Goal: Navigation & Orientation: Find specific page/section

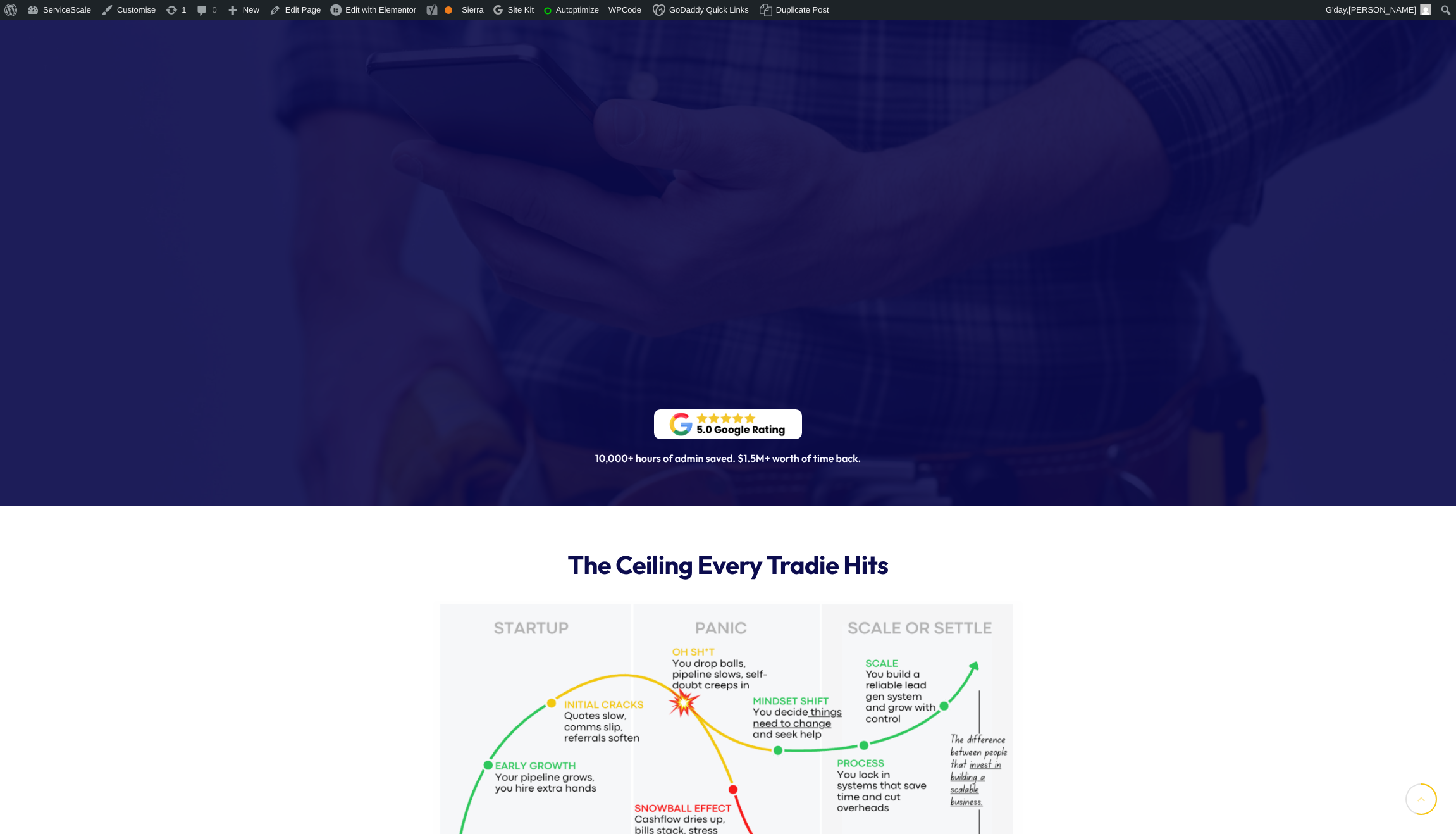
scroll to position [1786, 0]
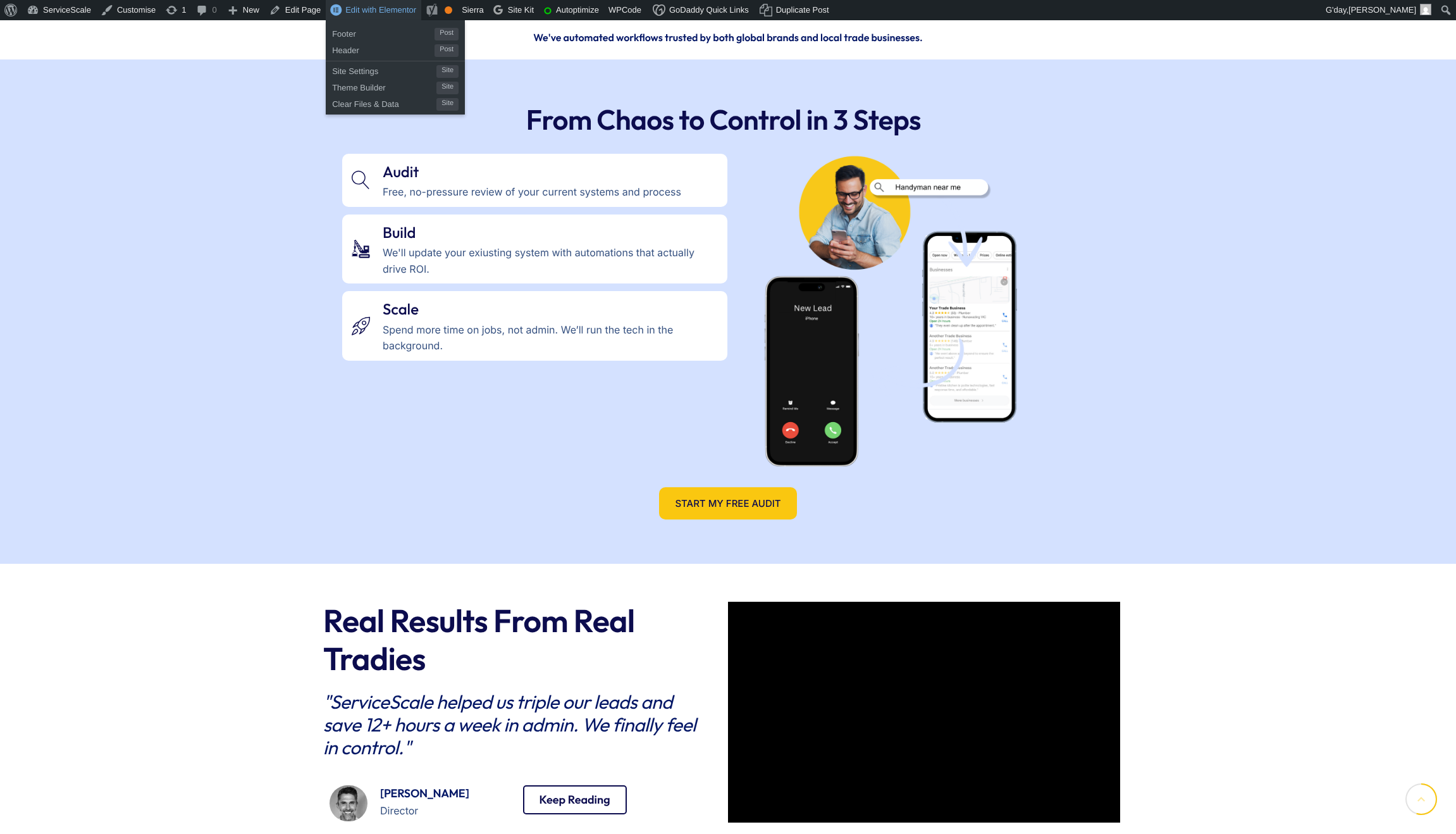
click at [370, 5] on span "Edit with Elementor" at bounding box center [381, 10] width 71 height 10
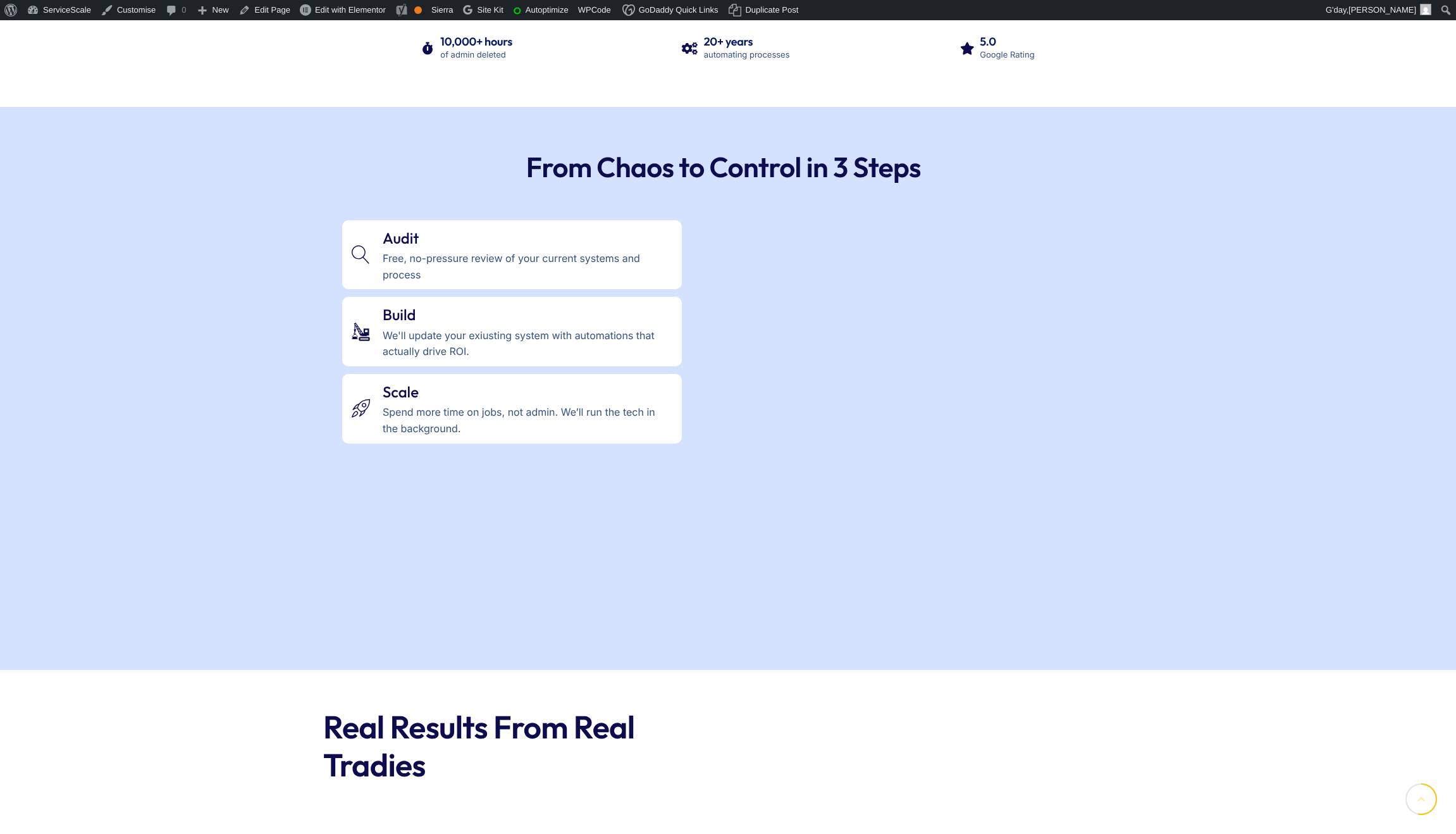
scroll to position [1786, 0]
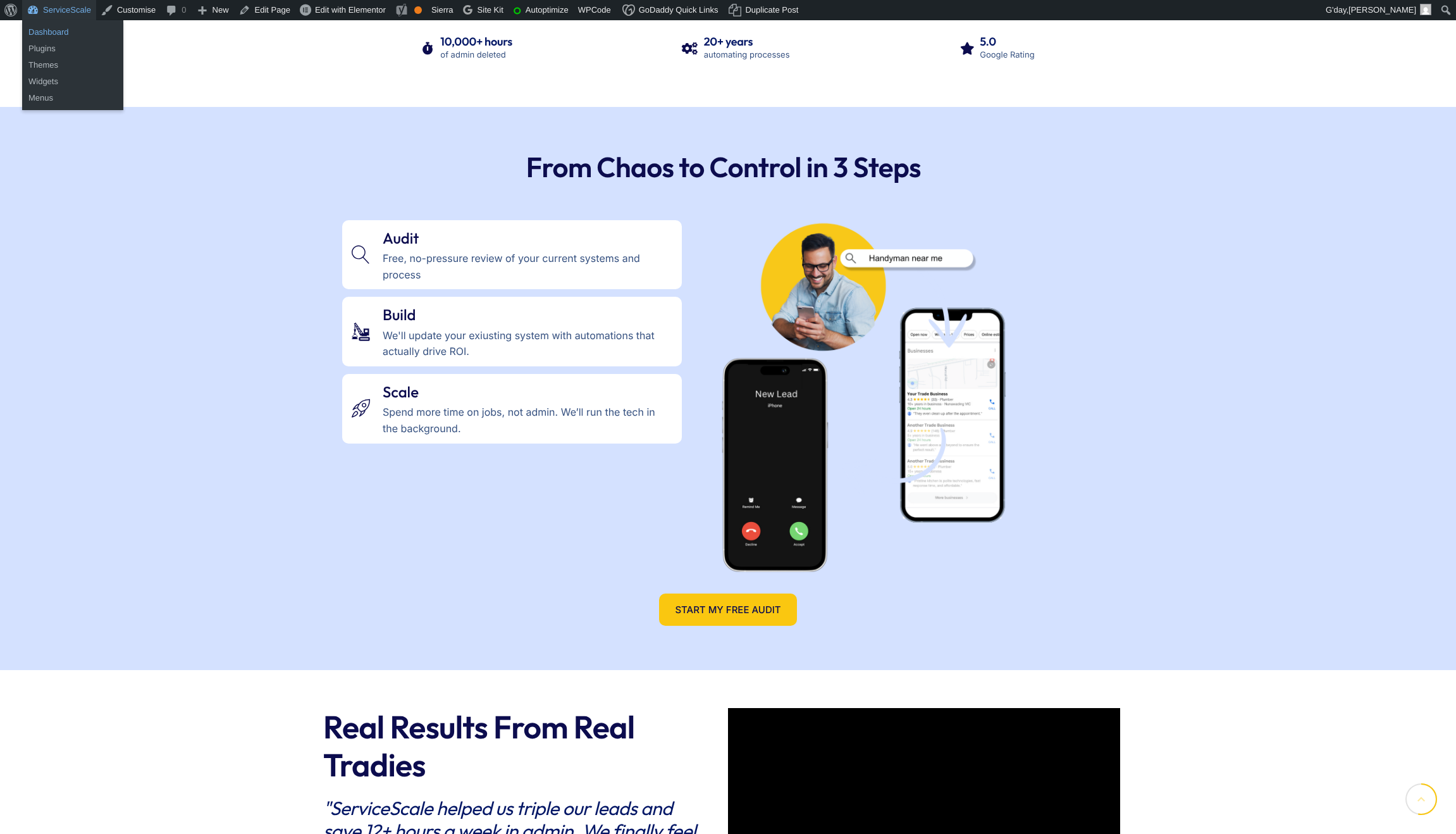
drag, startPoint x: 46, startPoint y: 28, endPoint x: 59, endPoint y: 27, distance: 13.0
click at [46, 28] on link "Dashboard" at bounding box center [73, 32] width 101 height 16
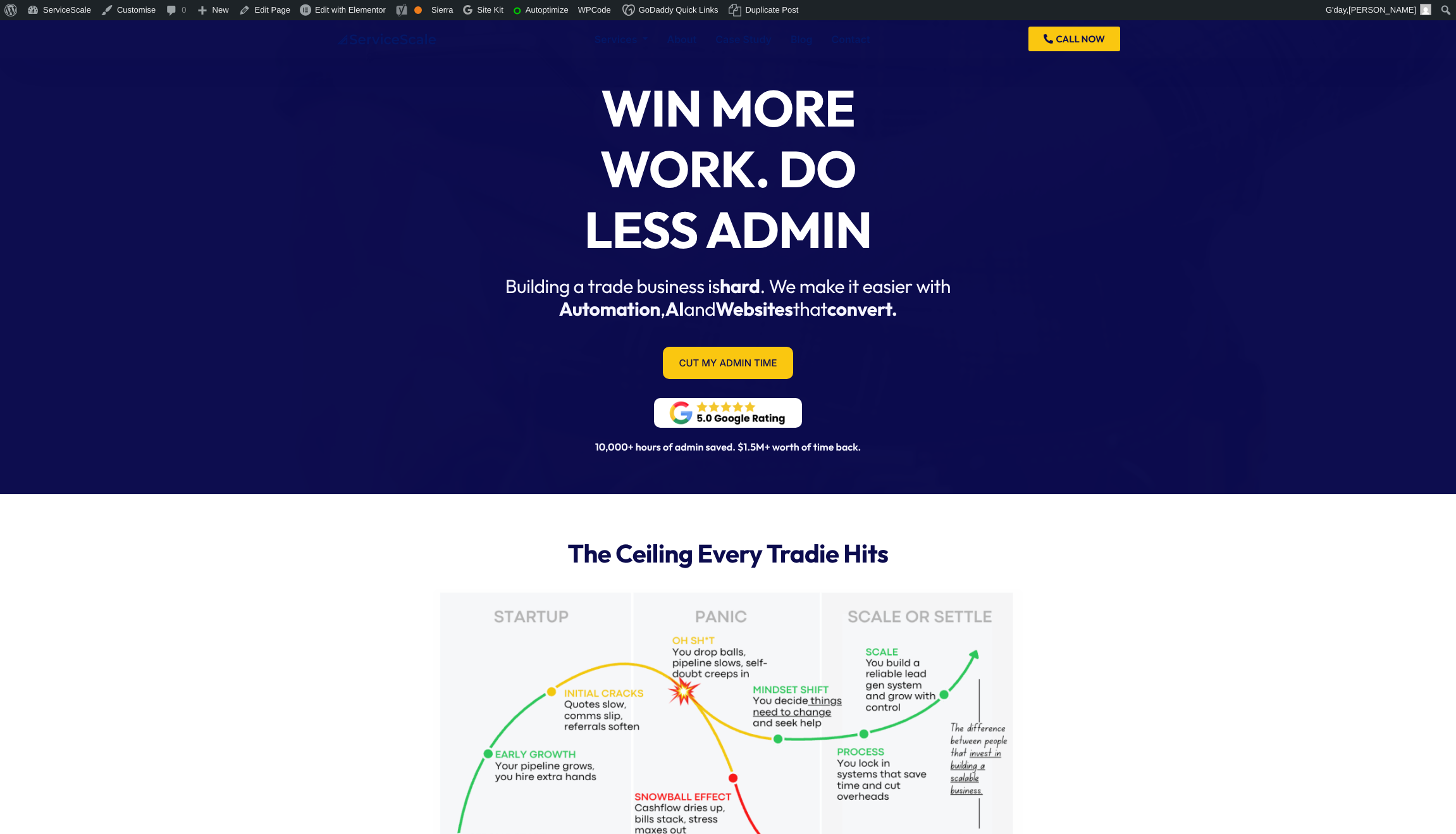
scroll to position [10, 0]
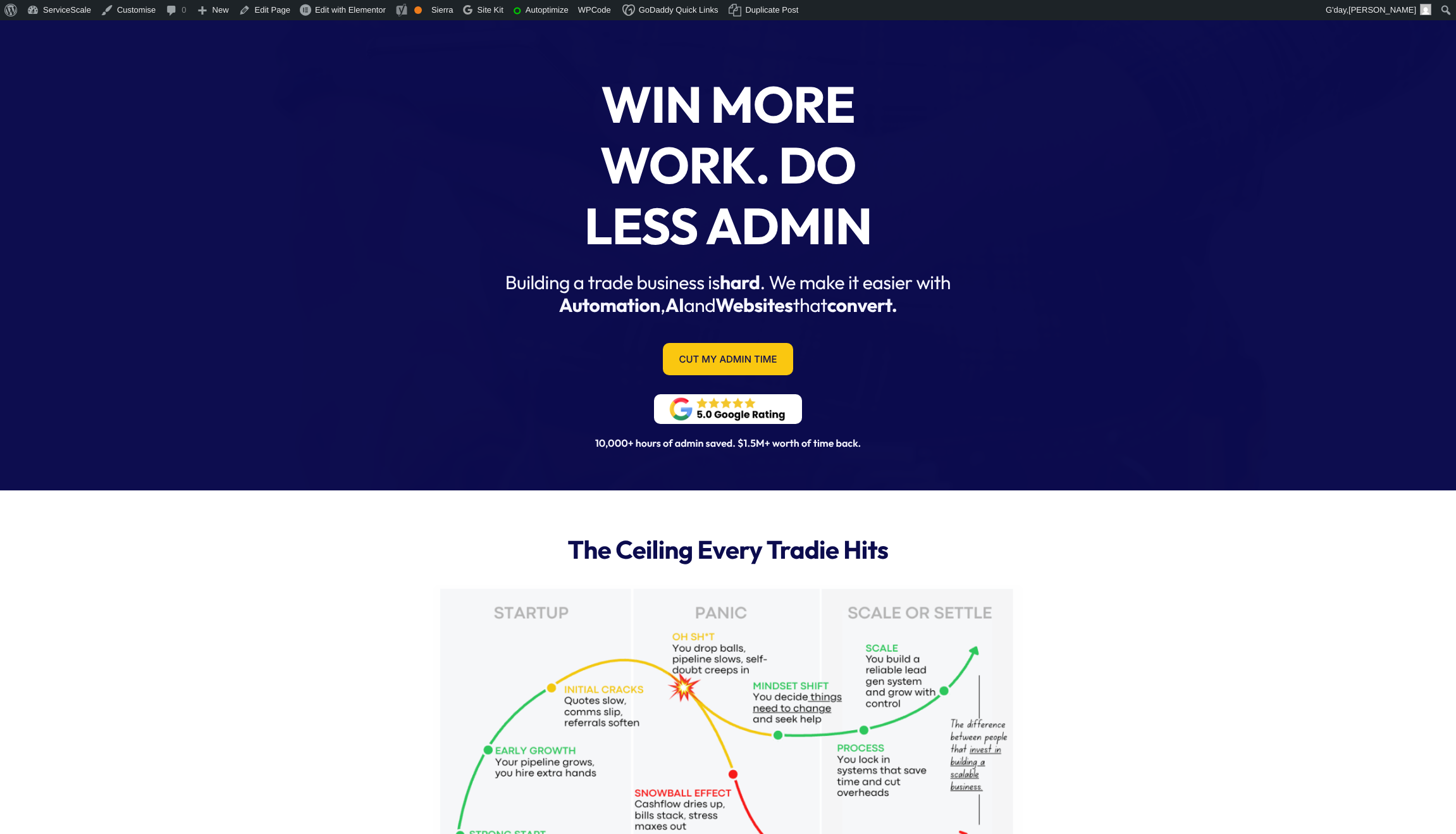
scroll to position [21, 0]
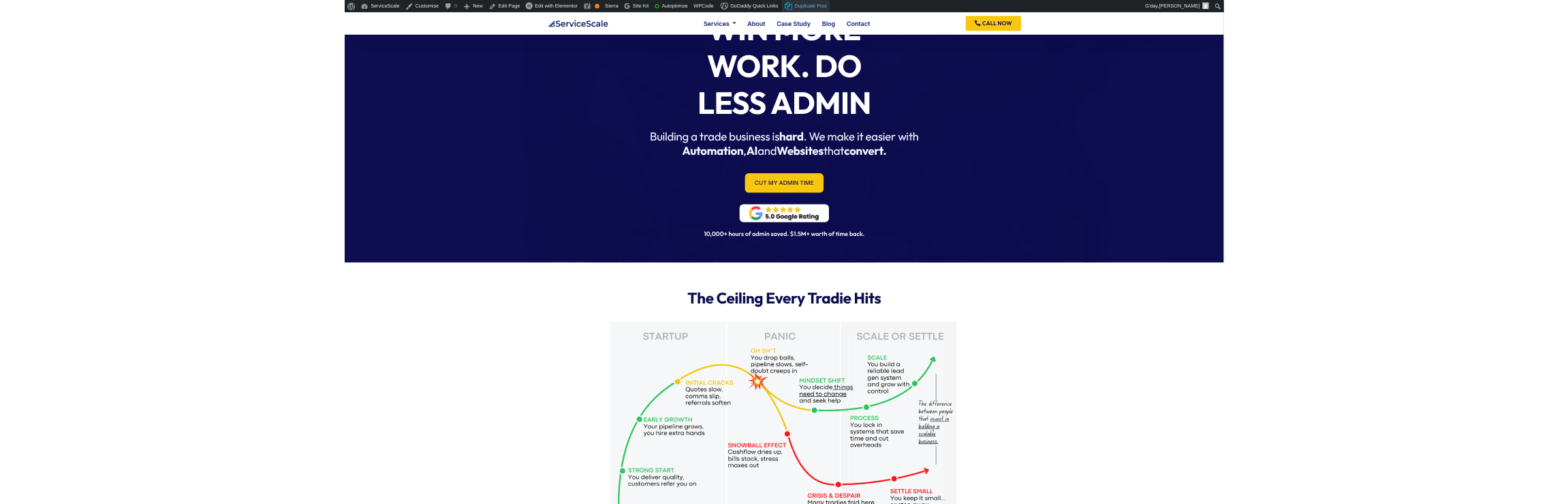
scroll to position [46, 0]
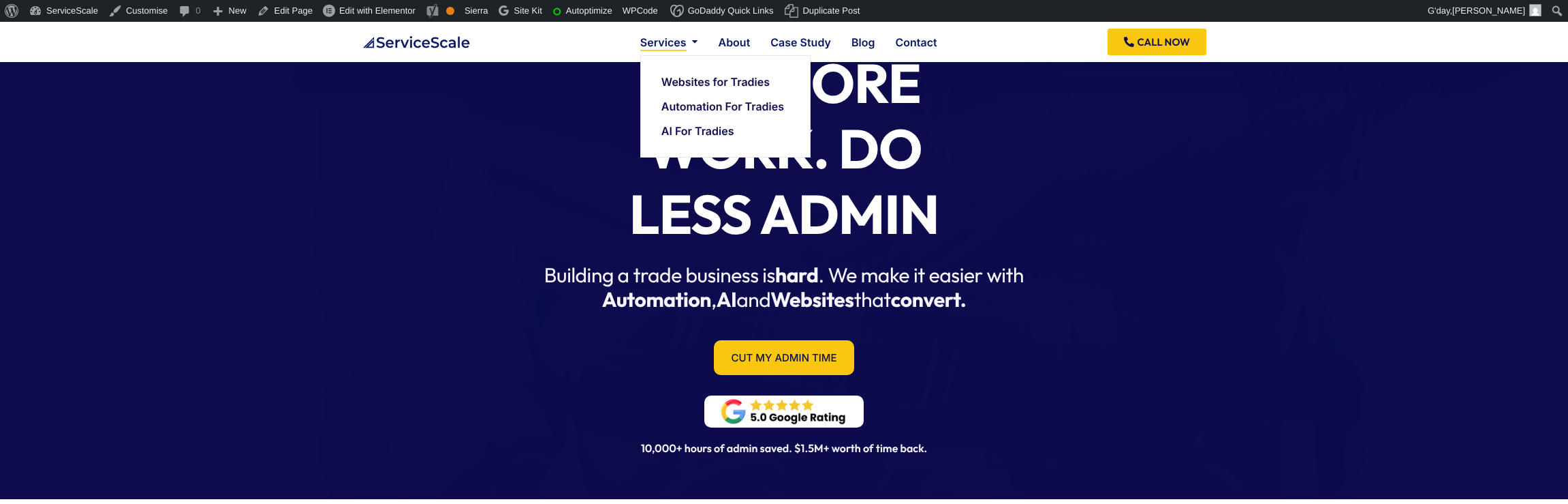
click at [641, 40] on link "Services" at bounding box center [669, 42] width 58 height 11
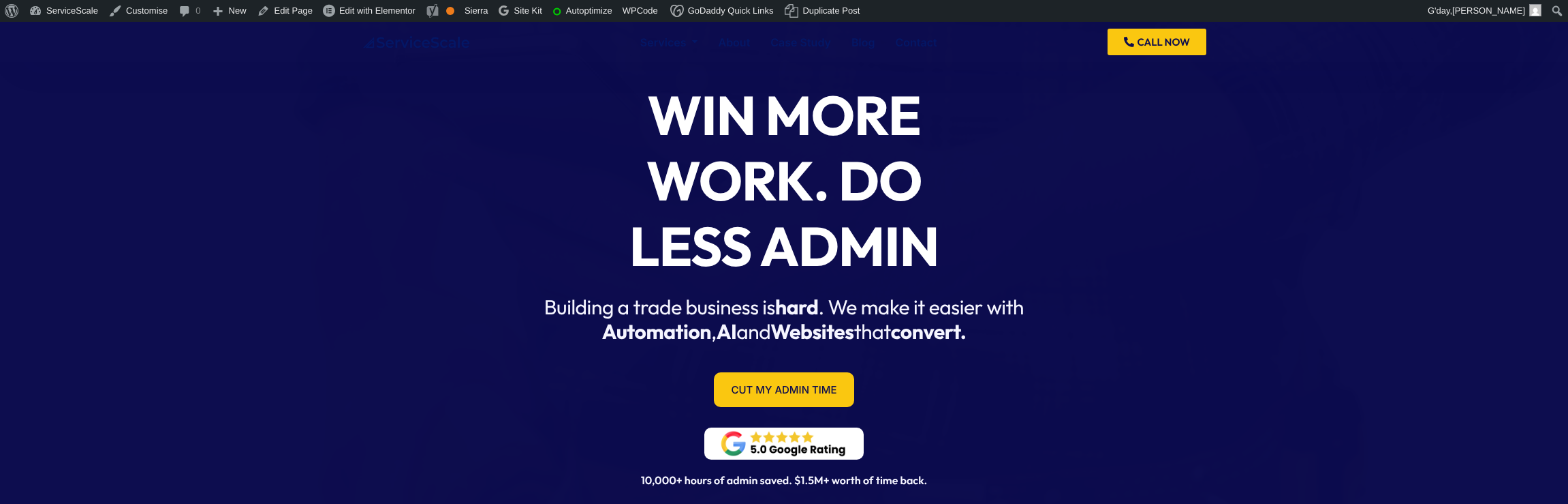
scroll to position [13, 0]
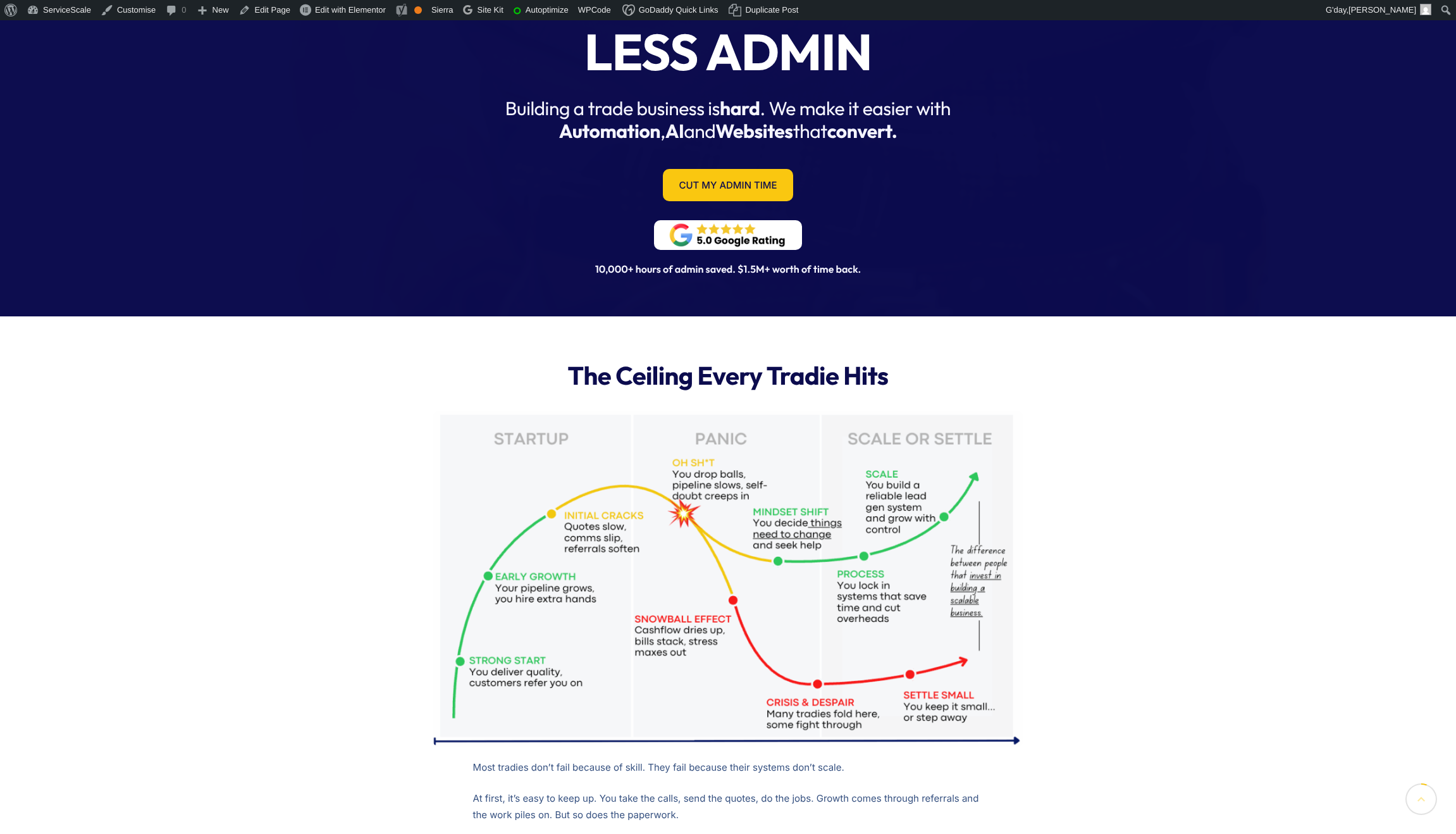
scroll to position [192, 0]
